Goal: Task Accomplishment & Management: Complete application form

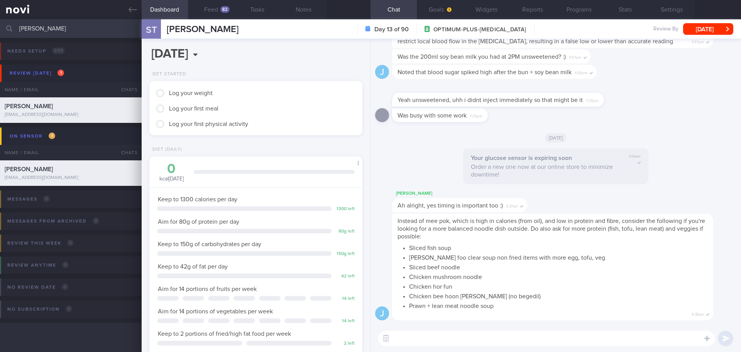
select select "8"
click at [52, 30] on input "[PERSON_NAME]" at bounding box center [370, 28] width 741 height 19
type input "s"
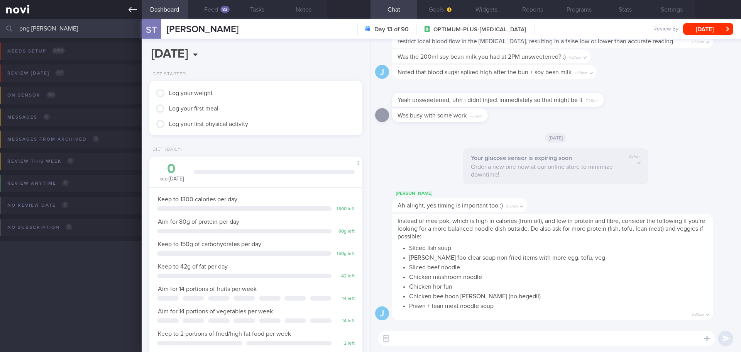
click at [135, 12] on icon at bounding box center [133, 9] width 8 height 8
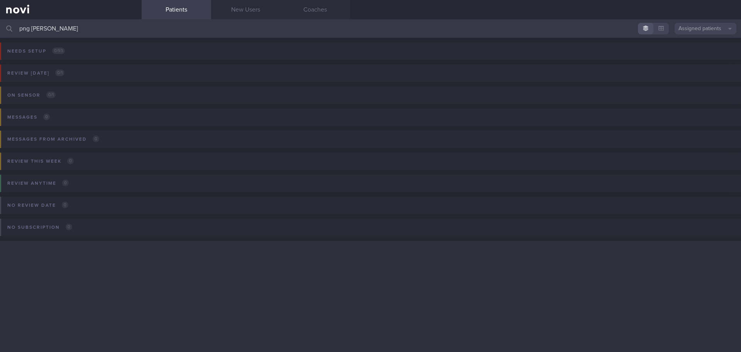
click at [690, 28] on button "Assigned patients" at bounding box center [706, 29] width 62 height 12
click at [61, 30] on input "png [PERSON_NAME]" at bounding box center [370, 28] width 741 height 19
click at [691, 26] on button "Assigned patients" at bounding box center [706, 29] width 62 height 12
click at [701, 54] on button "All active patients" at bounding box center [706, 53] width 62 height 12
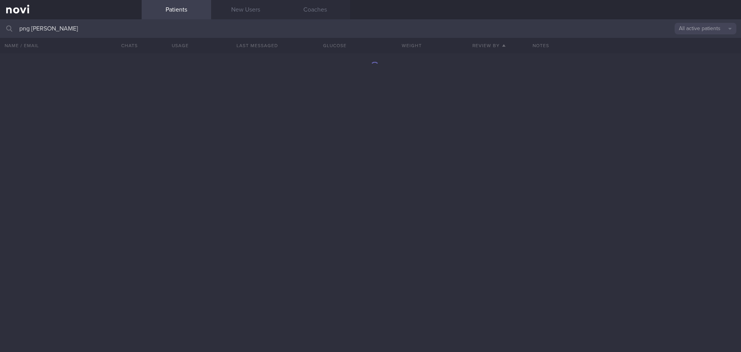
click at [90, 30] on input "png [PERSON_NAME]" at bounding box center [370, 28] width 741 height 19
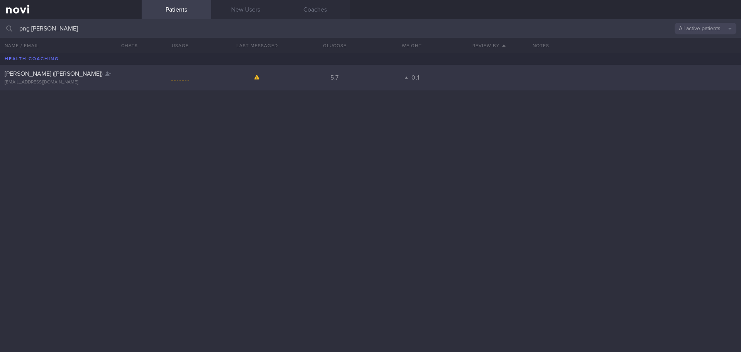
type input "png [PERSON_NAME]"
click at [27, 69] on div "[PERSON_NAME] ([PERSON_NAME]) [EMAIL_ADDRESS][DOMAIN_NAME] 5.7 0.1" at bounding box center [370, 77] width 741 height 25
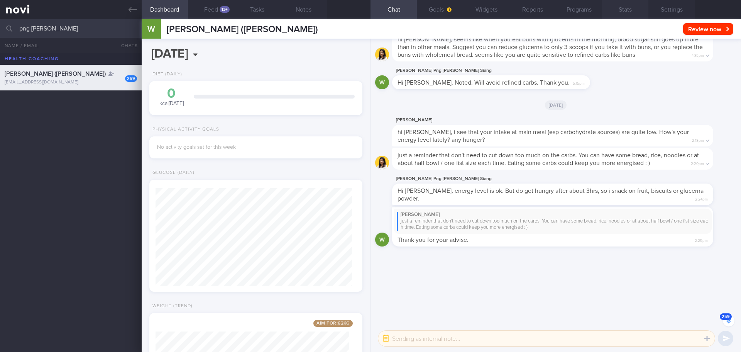
scroll to position [98, 197]
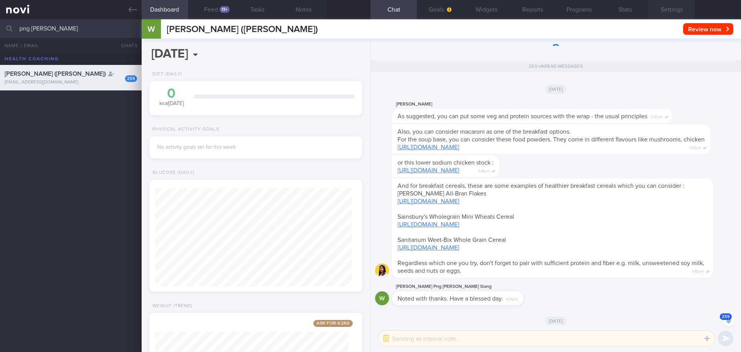
click at [674, 12] on button "Settings" at bounding box center [671, 9] width 46 height 19
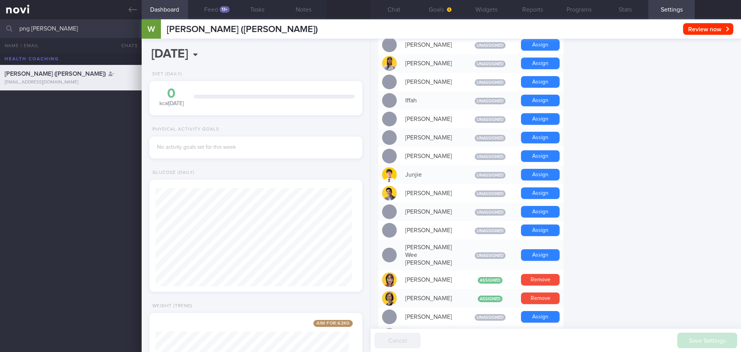
scroll to position [309, 0]
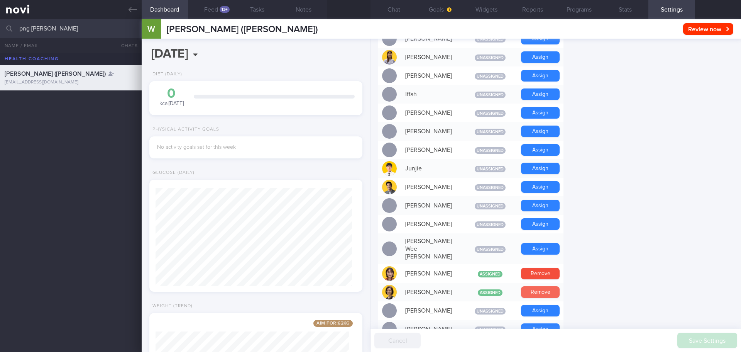
click at [537, 286] on button "Remove" at bounding box center [540, 292] width 39 height 12
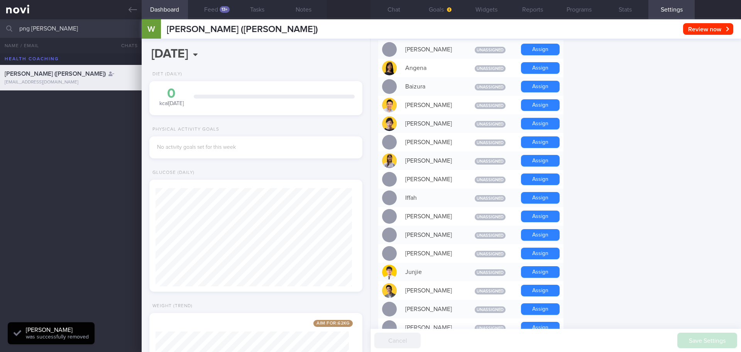
scroll to position [193, 0]
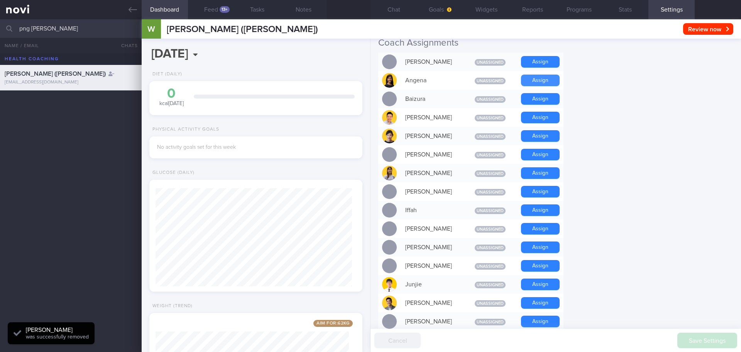
click at [540, 78] on button "Assign" at bounding box center [540, 80] width 39 height 12
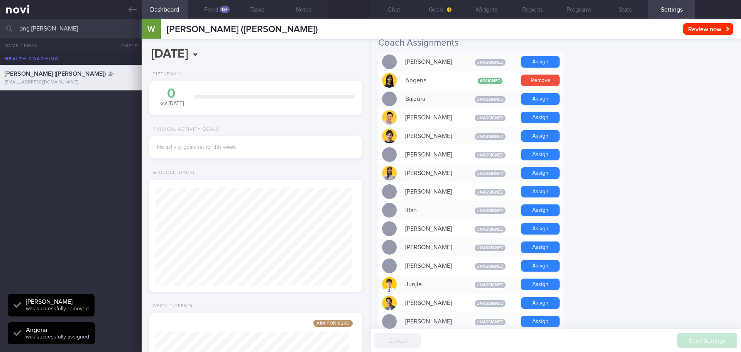
scroll to position [98, 197]
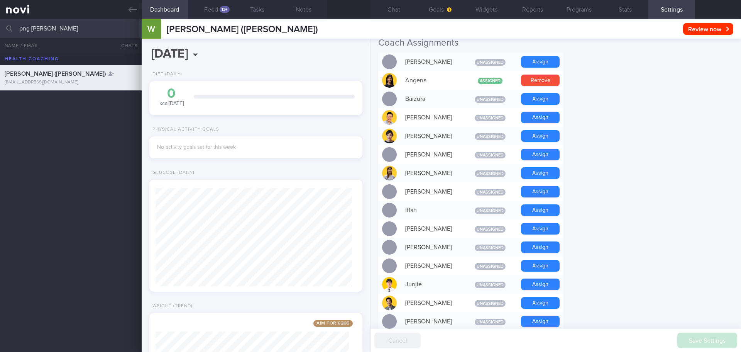
click at [677, 5] on button "Settings" at bounding box center [671, 9] width 46 height 19
click at [394, 11] on button "Chat" at bounding box center [394, 9] width 46 height 19
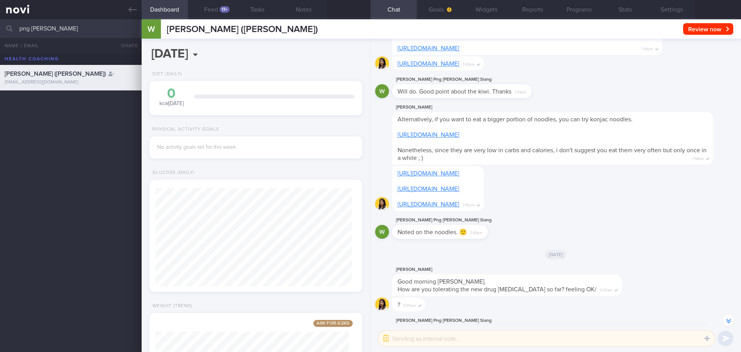
scroll to position [-16149, 0]
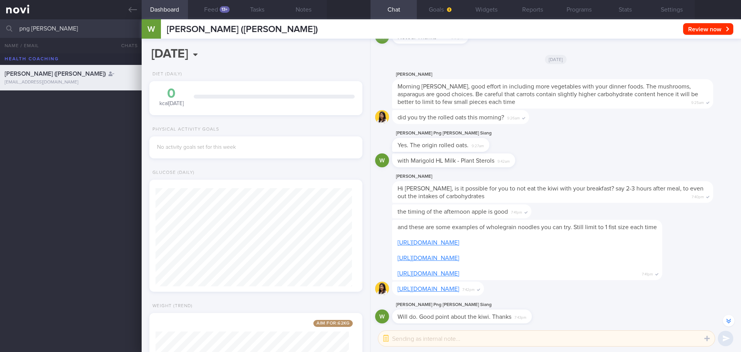
click at [675, 10] on button "Settings" at bounding box center [671, 9] width 46 height 19
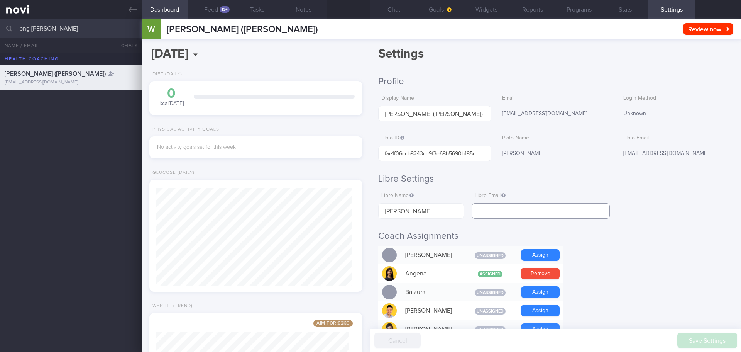
click at [496, 208] on input "text" at bounding box center [541, 210] width 138 height 15
paste input "[EMAIL_ADDRESS][DOMAIN_NAME]"
type input "[EMAIL_ADDRESS][DOMAIN_NAME]"
click at [597, 232] on h2 "Coach Assignments" at bounding box center [555, 236] width 355 height 12
click at [701, 342] on button "Save Settings" at bounding box center [707, 339] width 60 height 15
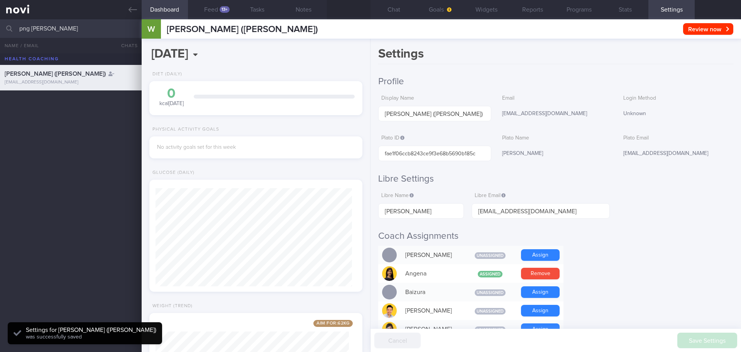
scroll to position [98, 197]
click at [134, 11] on icon at bounding box center [133, 9] width 8 height 8
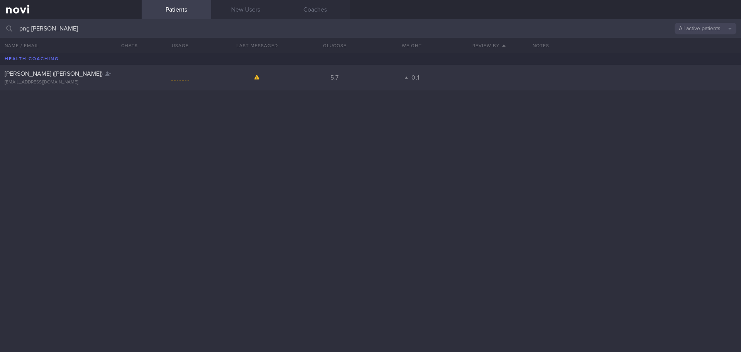
drag, startPoint x: 86, startPoint y: 29, endPoint x: 0, endPoint y: 34, distance: 86.7
click at [0, 34] on input "png [PERSON_NAME]" at bounding box center [370, 28] width 741 height 19
type input "puja"
click at [77, 29] on input "puja" at bounding box center [370, 28] width 741 height 19
click at [249, 12] on link "New Users" at bounding box center [245, 9] width 69 height 19
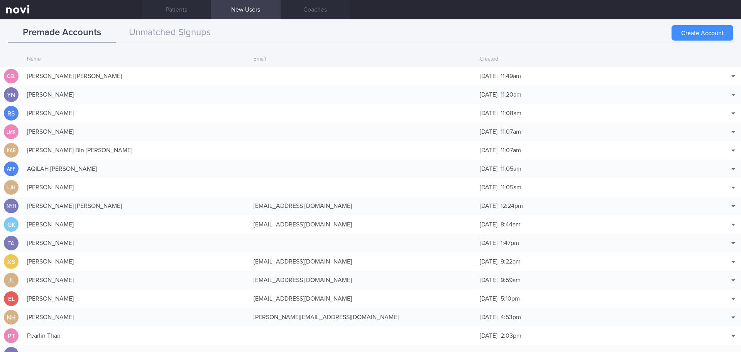
click at [683, 33] on button "Create Account" at bounding box center [703, 32] width 62 height 15
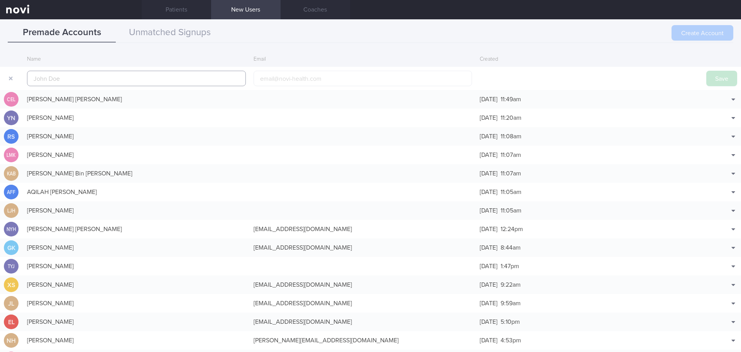
scroll to position [19, 0]
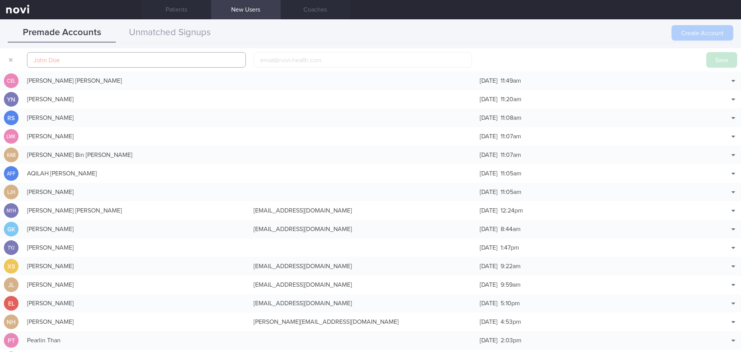
click at [126, 61] on input "text" at bounding box center [136, 59] width 219 height 15
paste input "PUJA [PERSON_NAME]"
type input "PUJA [PERSON_NAME]"
click at [304, 58] on input "email" at bounding box center [363, 59] width 219 height 15
paste input "[EMAIL_ADDRESS][PERSON_NAME][DOMAIN_NAME]"
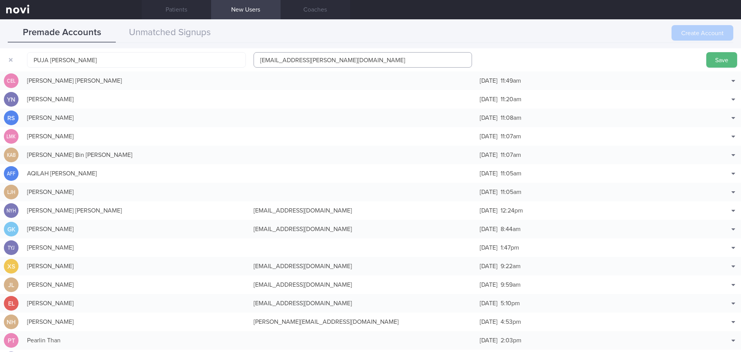
click at [259, 60] on input "[EMAIL_ADDRESS][PERSON_NAME][DOMAIN_NAME]" at bounding box center [363, 59] width 219 height 15
type input "[EMAIL_ADDRESS][PERSON_NAME][DOMAIN_NAME]"
click at [716, 64] on button "Save" at bounding box center [721, 59] width 31 height 15
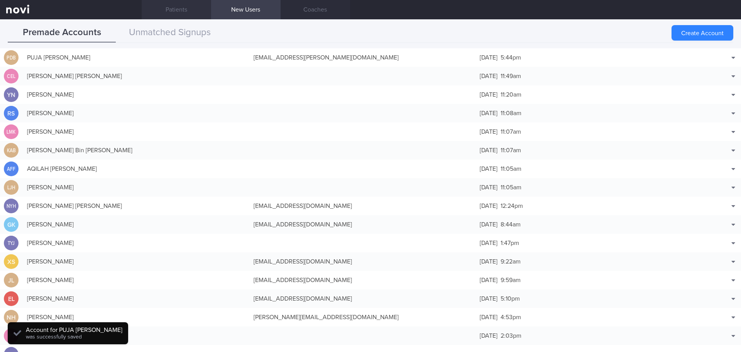
click at [188, 12] on link "Patients" at bounding box center [176, 9] width 69 height 19
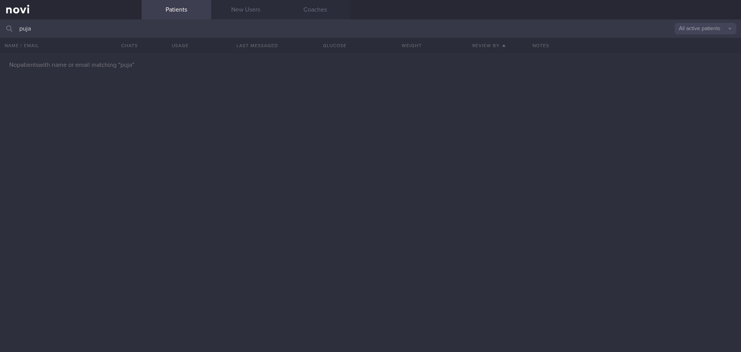
click at [697, 31] on button "All active patients" at bounding box center [706, 29] width 62 height 12
click at [253, 5] on link "New Users" at bounding box center [245, 9] width 69 height 19
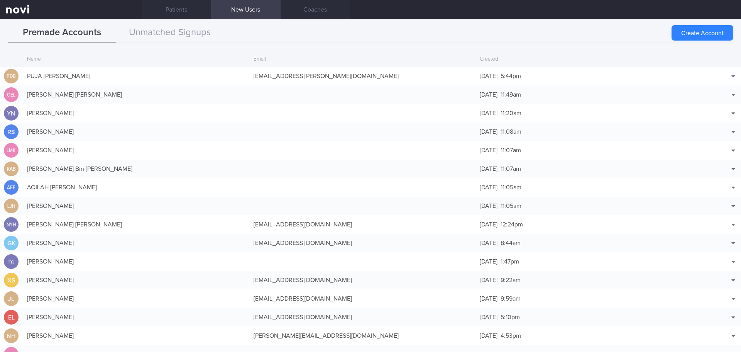
click at [244, 15] on link "New Users" at bounding box center [245, 9] width 69 height 19
click at [169, 29] on button "Unmatched Signups" at bounding box center [170, 32] width 108 height 19
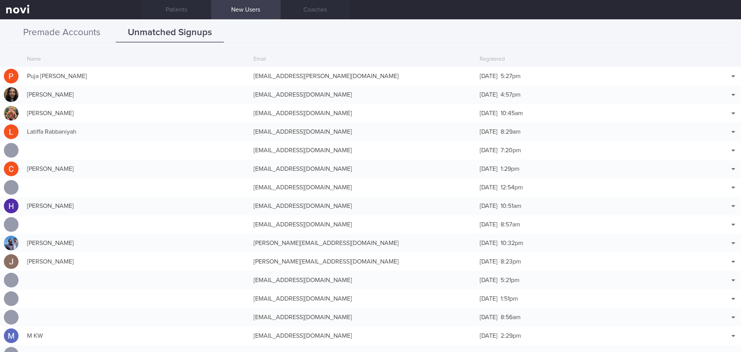
click at [52, 38] on button "Premade Accounts" at bounding box center [62, 32] width 108 height 19
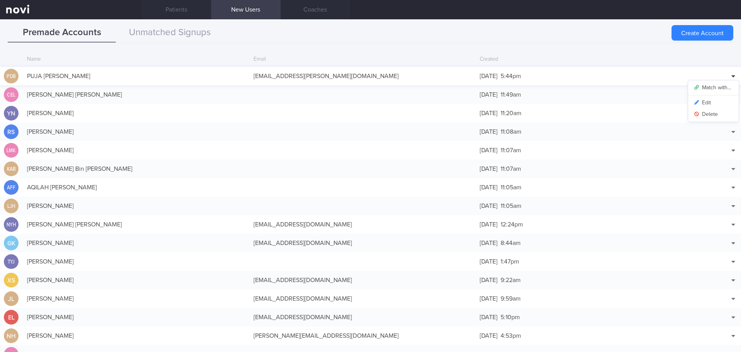
click at [728, 79] on div at bounding box center [734, 76] width 12 height 12
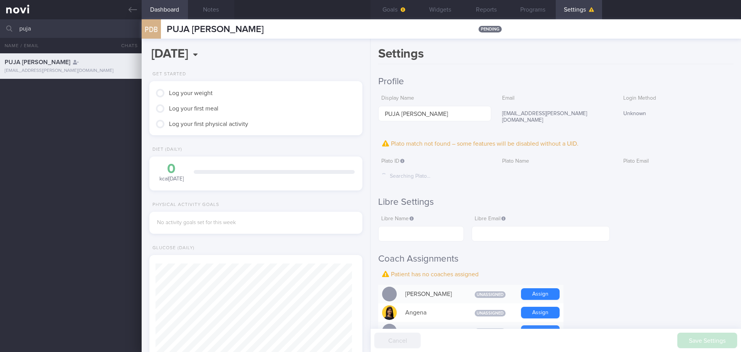
scroll to position [96, 194]
click at [134, 10] on icon at bounding box center [133, 9] width 8 height 5
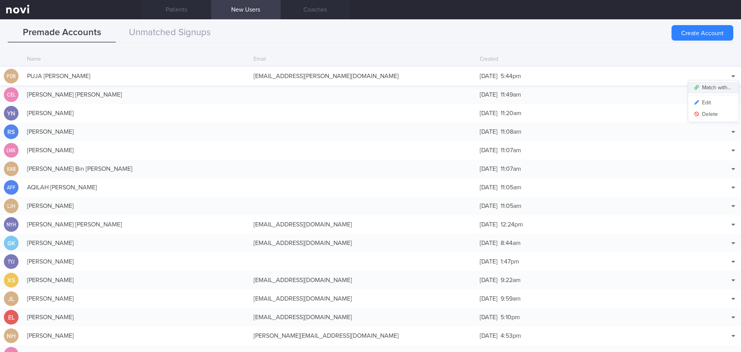
click at [721, 87] on button "Match with..." at bounding box center [713, 88] width 51 height 12
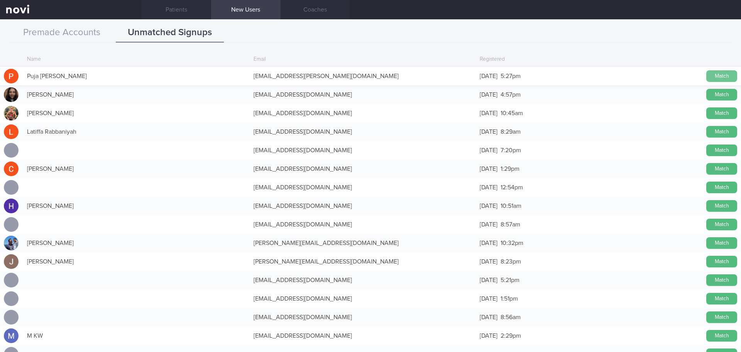
click at [713, 75] on button "Match" at bounding box center [721, 76] width 31 height 12
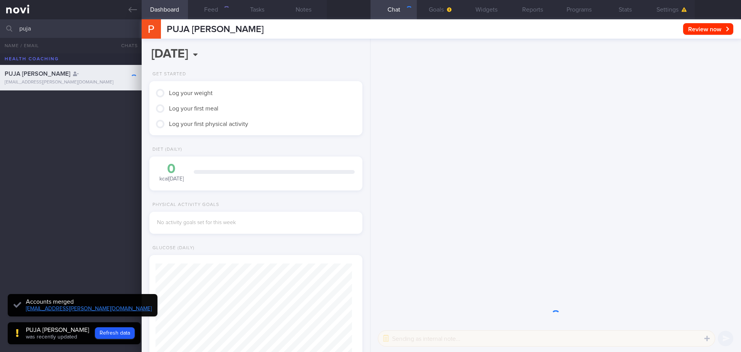
scroll to position [96, 194]
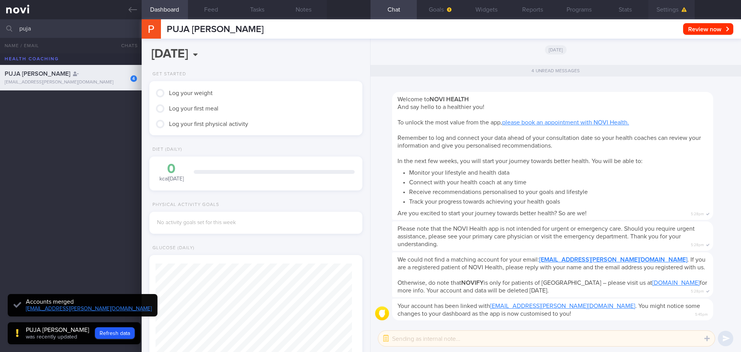
click at [672, 9] on button "Settings" at bounding box center [671, 9] width 46 height 19
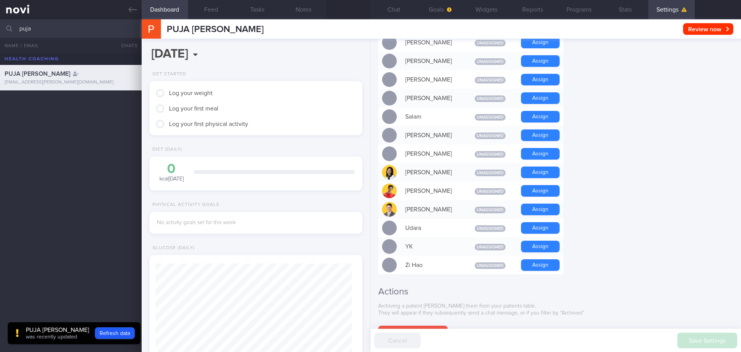
scroll to position [618, 0]
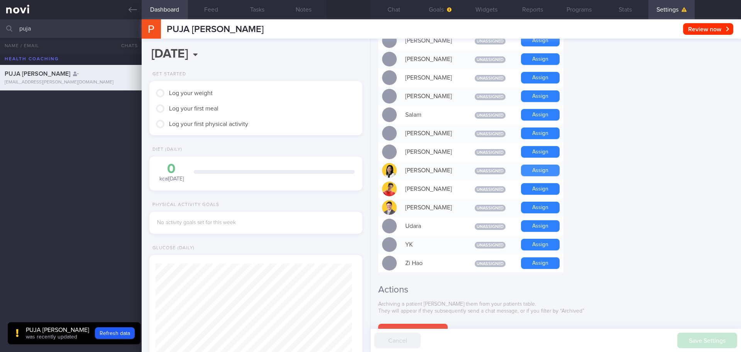
click at [552, 164] on button "Assign" at bounding box center [540, 170] width 39 height 12
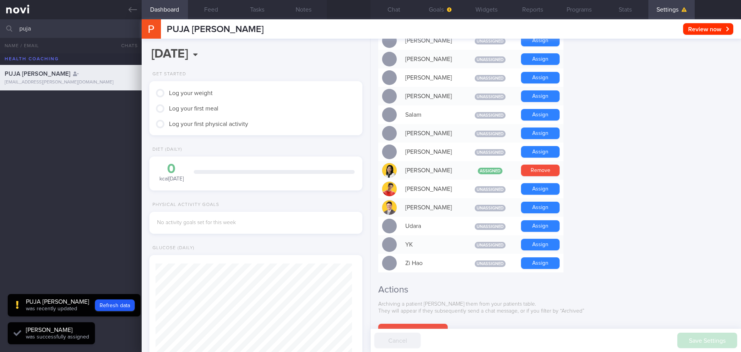
scroll to position [680, 0]
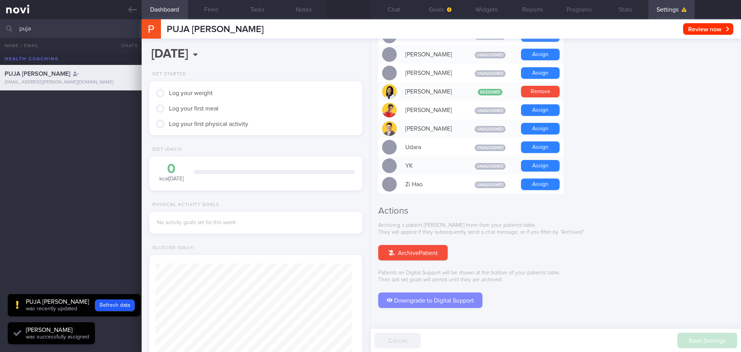
click at [440, 292] on button "Downgrade to Digital Support" at bounding box center [430, 299] width 104 height 15
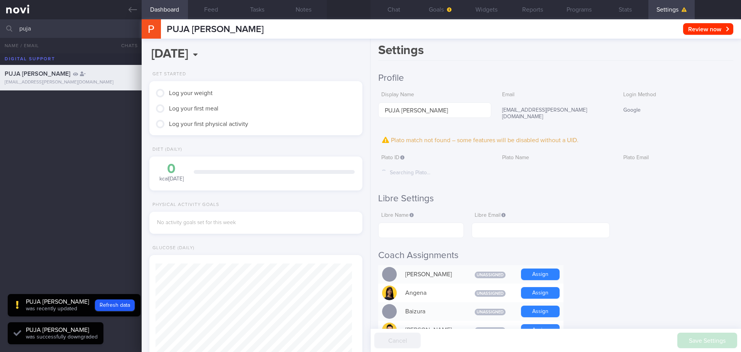
scroll to position [0, 0]
